Goal: Information Seeking & Learning: Learn about a topic

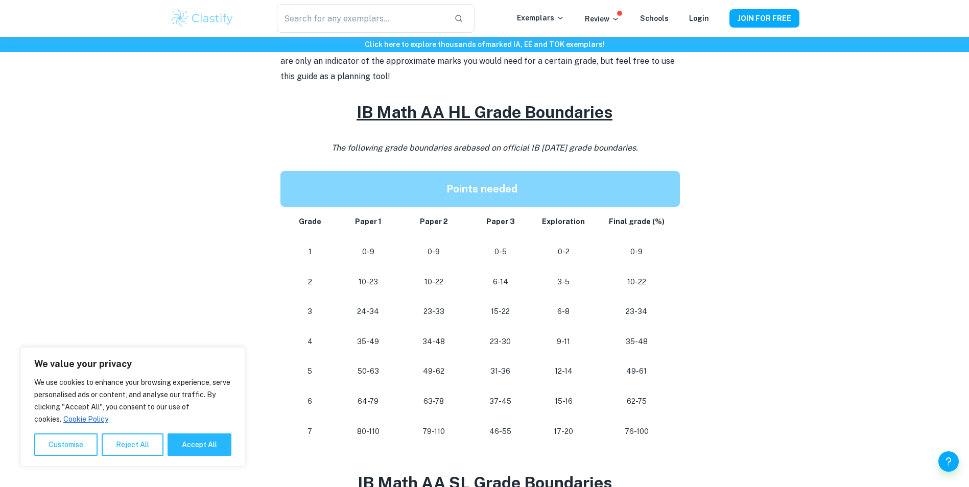
scroll to position [410, 0]
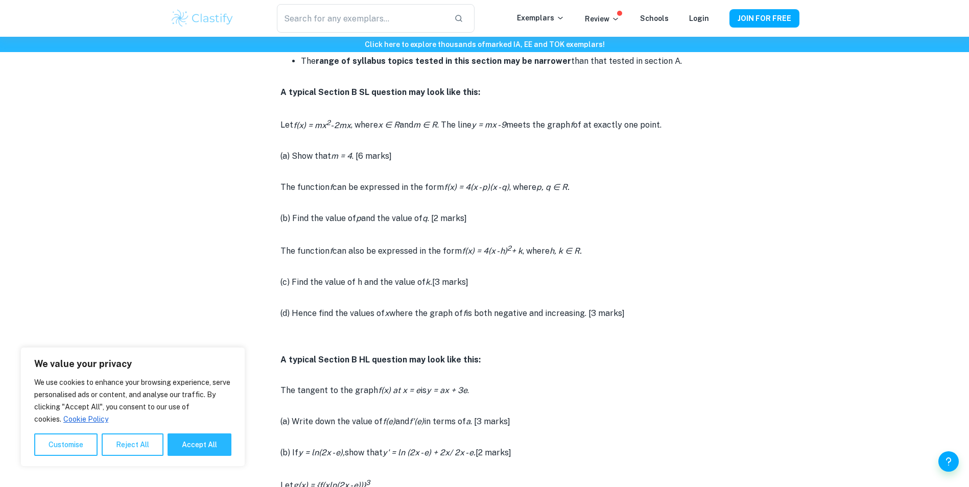
scroll to position [987, 0]
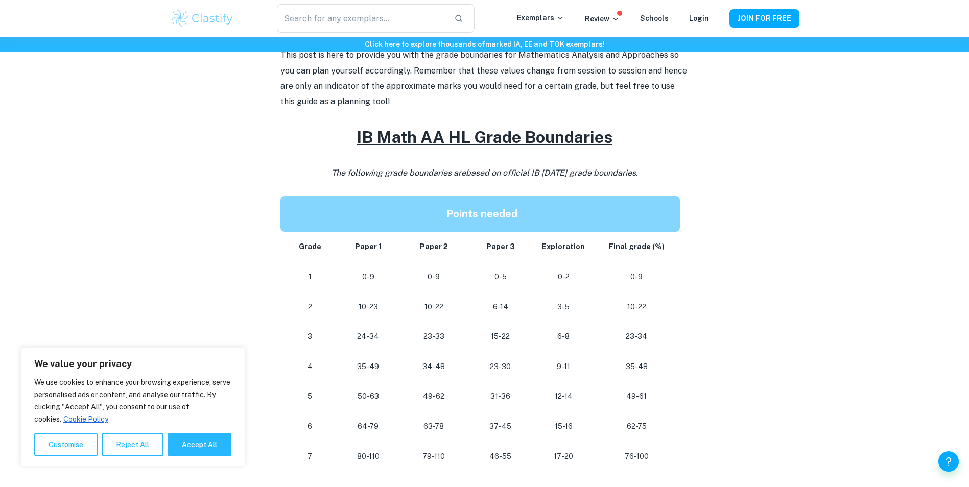
scroll to position [428, 0]
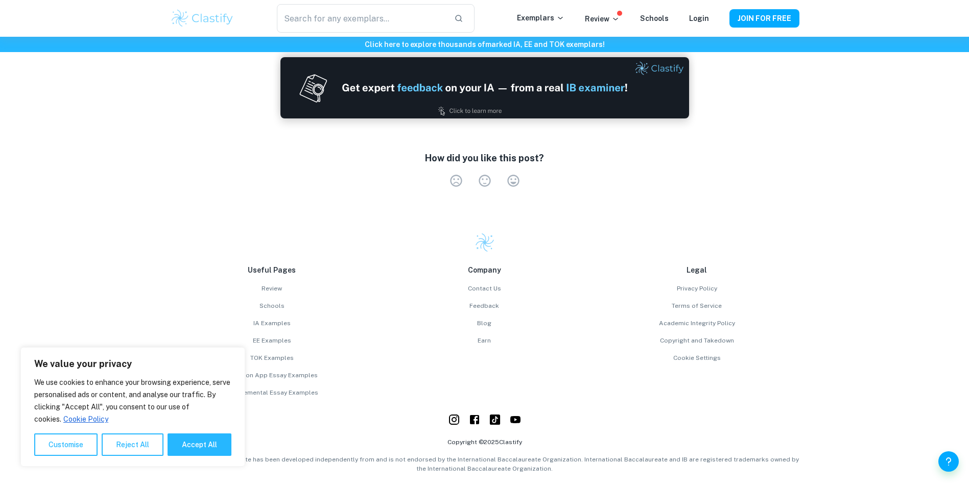
scroll to position [1651, 0]
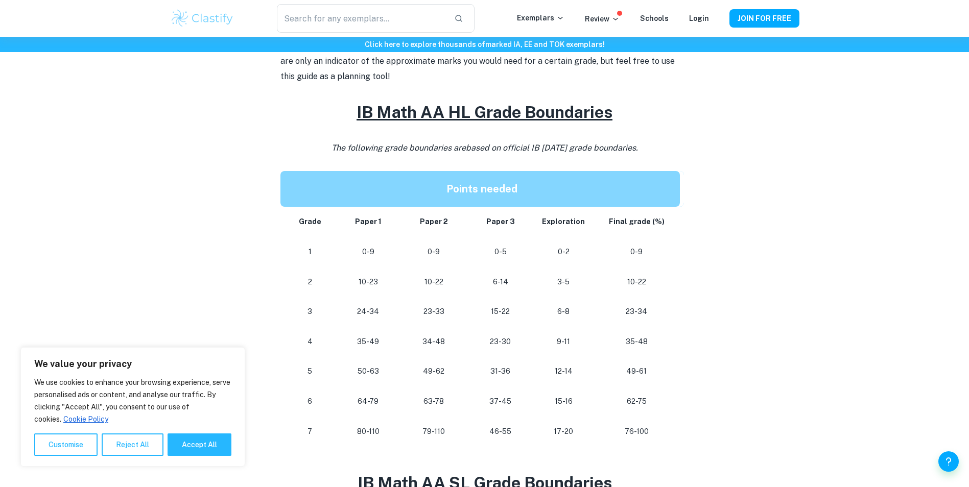
scroll to position [411, 0]
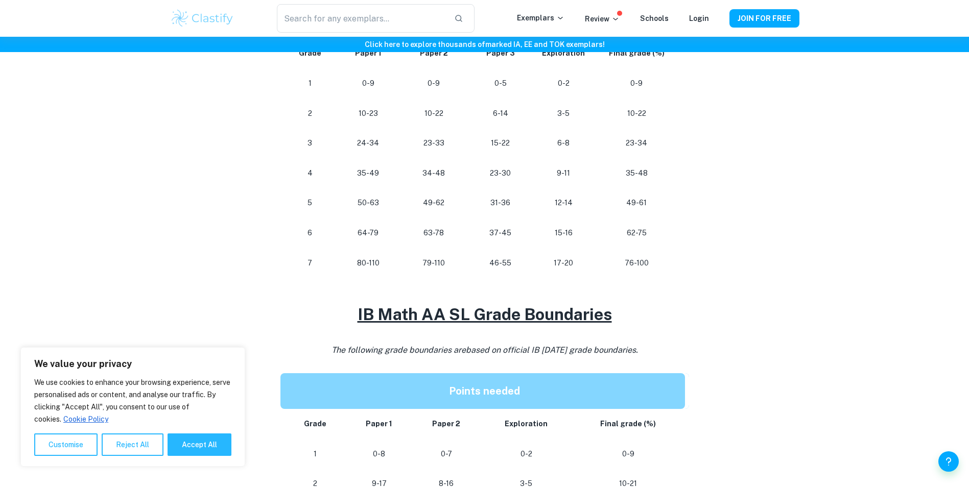
scroll to position [511, 0]
